Goal: Find specific fact: Find specific fact

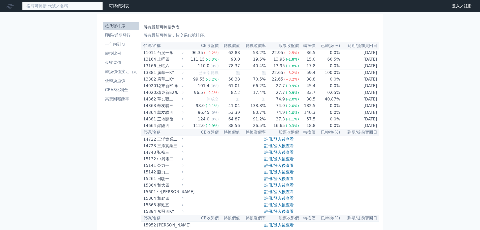
click at [69, 7] on input at bounding box center [62, 6] width 81 height 9
drag, startPoint x: 45, startPoint y: 5, endPoint x: 45, endPoint y: 0, distance: 4.5
click at [46, 0] on nav "36173 可轉債列表 財務數據 可轉債列表 財務數據 登入／註冊 登入／註冊" at bounding box center [240, 6] width 480 height 12
type input "3"
type input "頛"
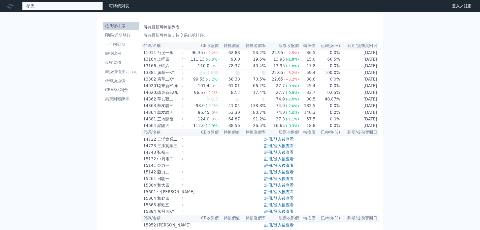
type input "碩天"
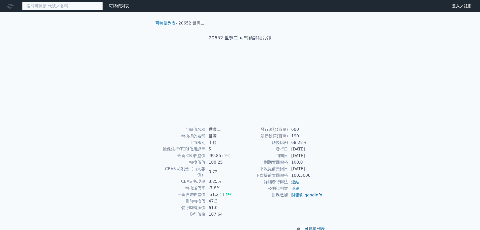
click at [67, 6] on input at bounding box center [62, 6] width 81 height 9
type input "36173"
